Goal: Task Accomplishment & Management: Use online tool/utility

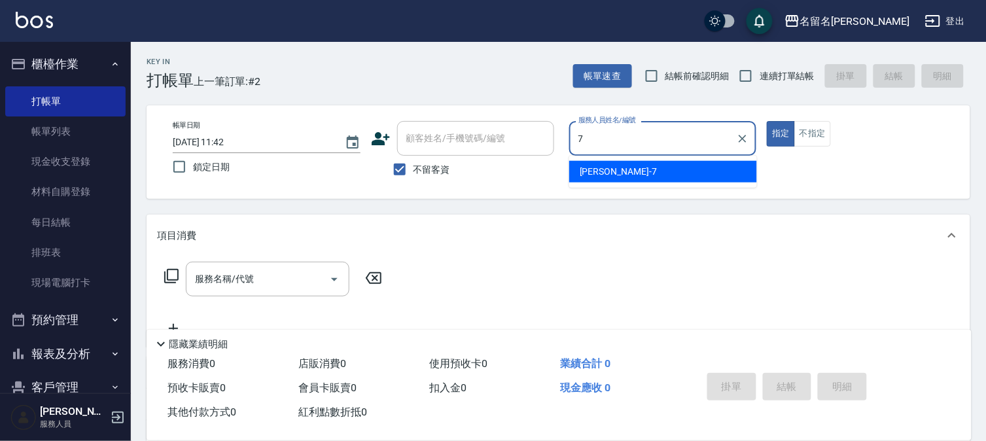
type input "[PERSON_NAME]-7"
type button "true"
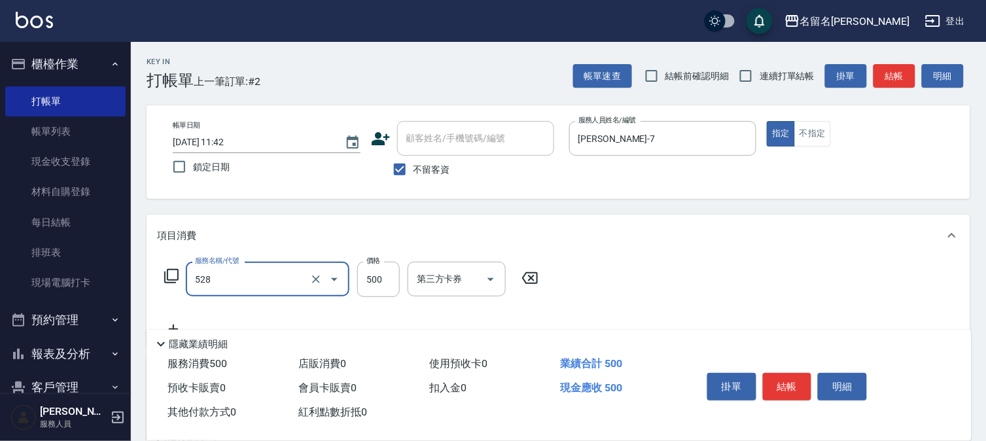
type input "頭皮養護B(528)"
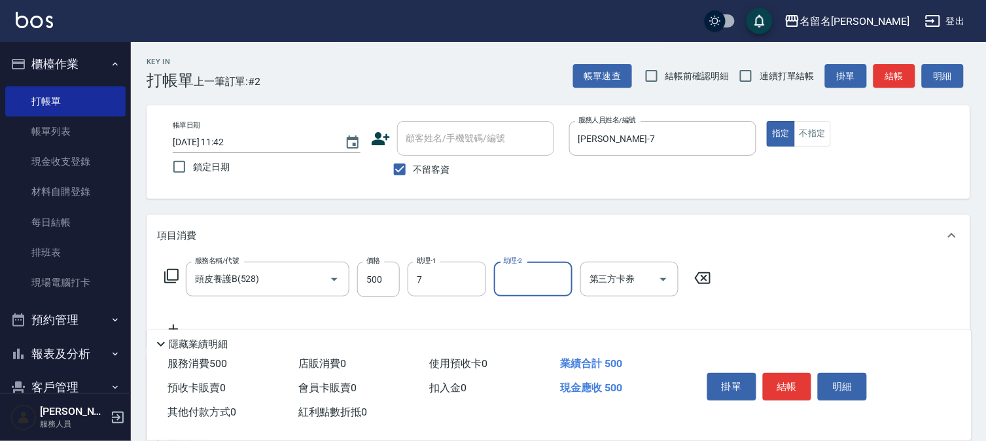
type input "[PERSON_NAME]-7"
click at [777, 383] on button "結帳" at bounding box center [787, 386] width 49 height 27
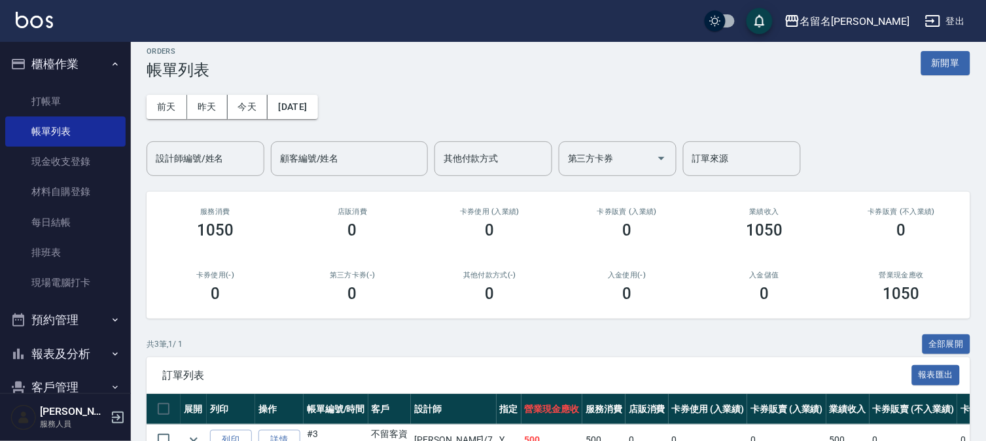
scroll to position [150, 0]
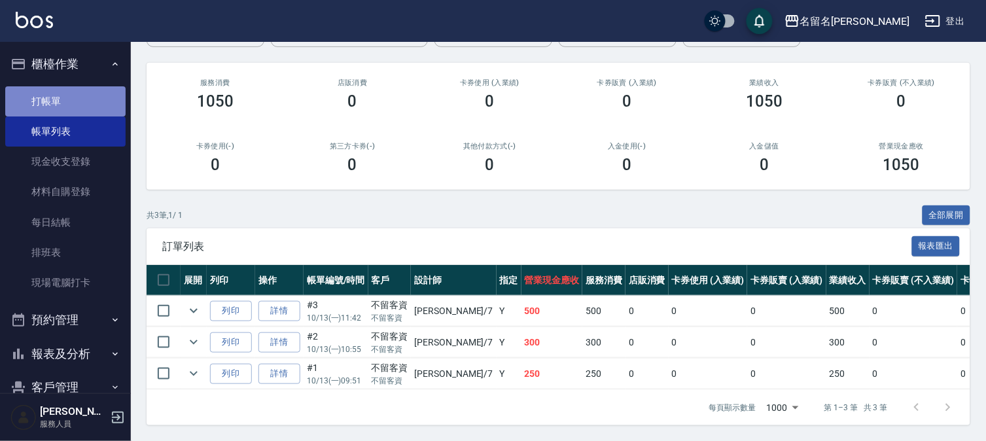
click at [84, 94] on link "打帳單" at bounding box center [65, 101] width 120 height 30
